Goal: Task Accomplishment & Management: Use online tool/utility

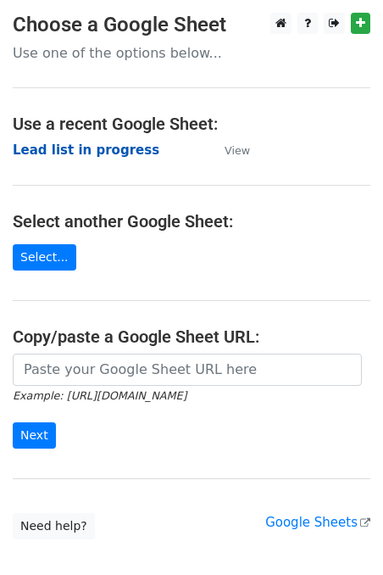
click at [86, 154] on strong "Lead list in progress" at bounding box center [86, 149] width 147 height 15
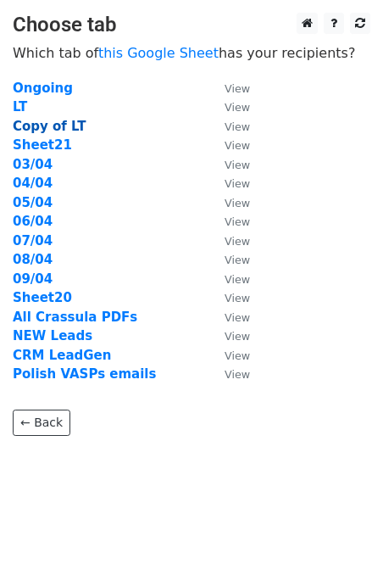
click at [47, 130] on strong "Copy of LT" at bounding box center [49, 126] width 73 height 15
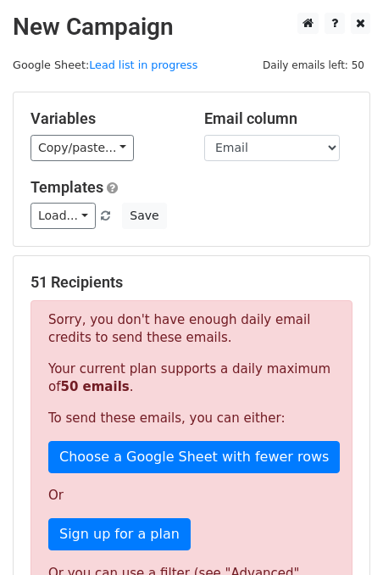
click at [153, 289] on h5 "51 Recipients" at bounding box center [192, 282] width 322 height 19
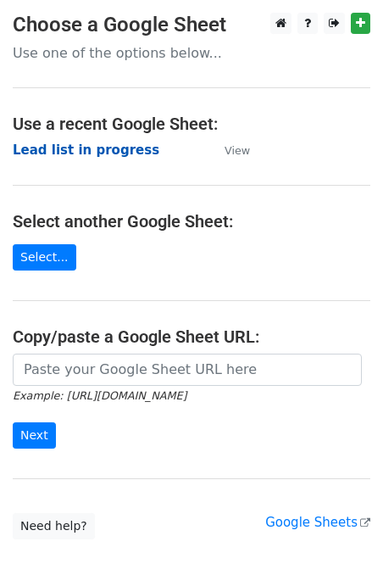
click at [96, 156] on strong "Lead list in progress" at bounding box center [86, 149] width 147 height 15
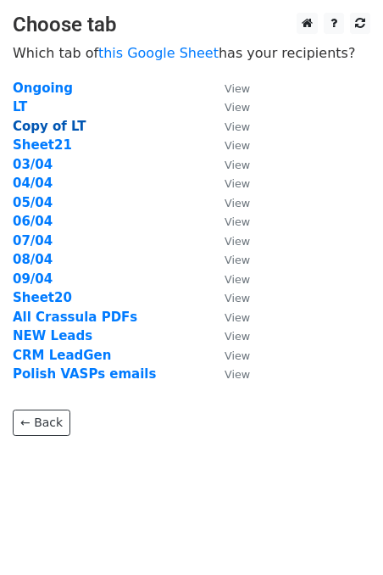
click at [44, 129] on strong "Copy of LT" at bounding box center [49, 126] width 73 height 15
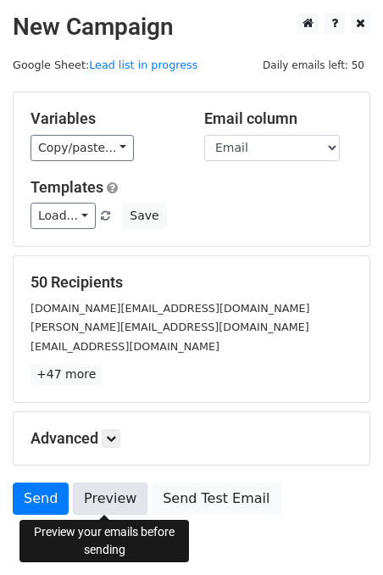
click at [111, 494] on link "Preview" at bounding box center [110, 499] width 75 height 32
click at [126, 504] on link "Preview" at bounding box center [110, 499] width 75 height 32
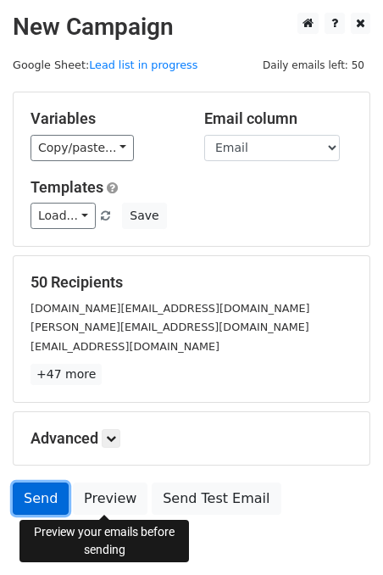
click at [34, 499] on link "Send" at bounding box center [41, 499] width 56 height 32
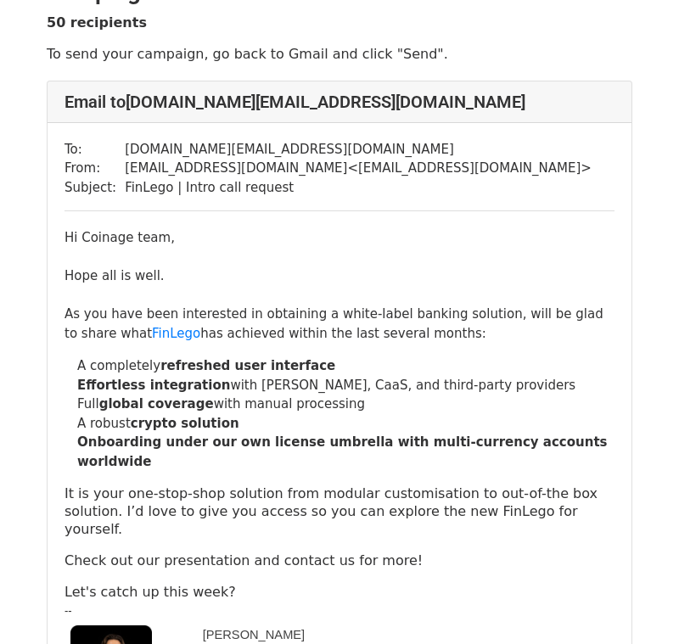
scroll to position [51, 0]
